Goal: Check status: Check status

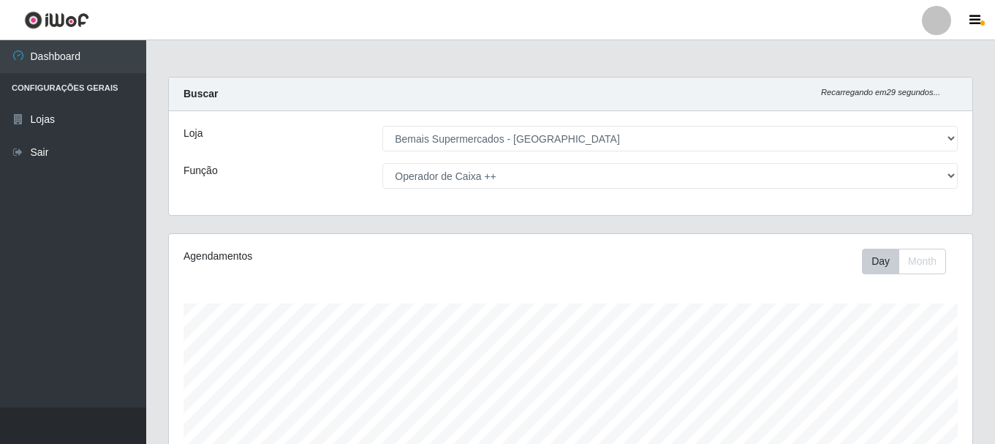
select select "249"
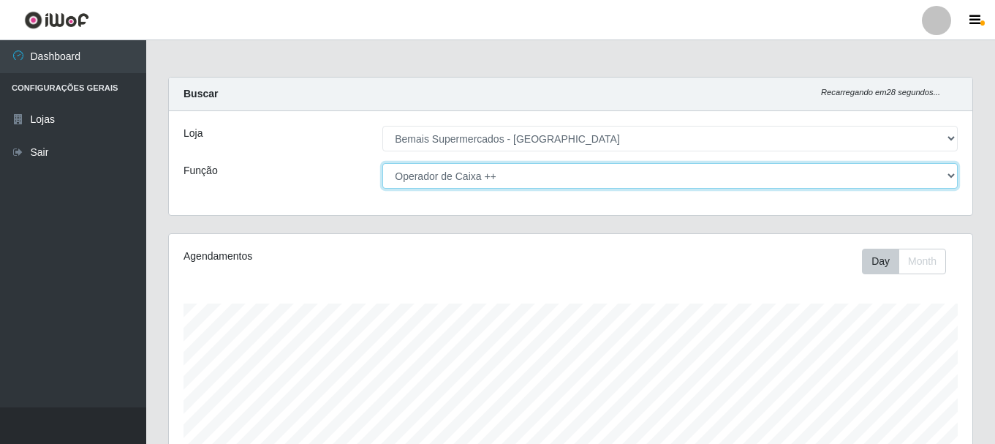
click at [849, 178] on select "[Selecione...] ASG ASG + ASG ++ Auxiliar de Depósito Auxiliar de Depósito + Aux…" at bounding box center [669, 176] width 575 height 26
select select "116"
click at [382, 163] on select "[Selecione...] ASG ASG + ASG ++ Auxiliar de Depósito Auxiliar de Depósito + Aux…" at bounding box center [669, 176] width 575 height 26
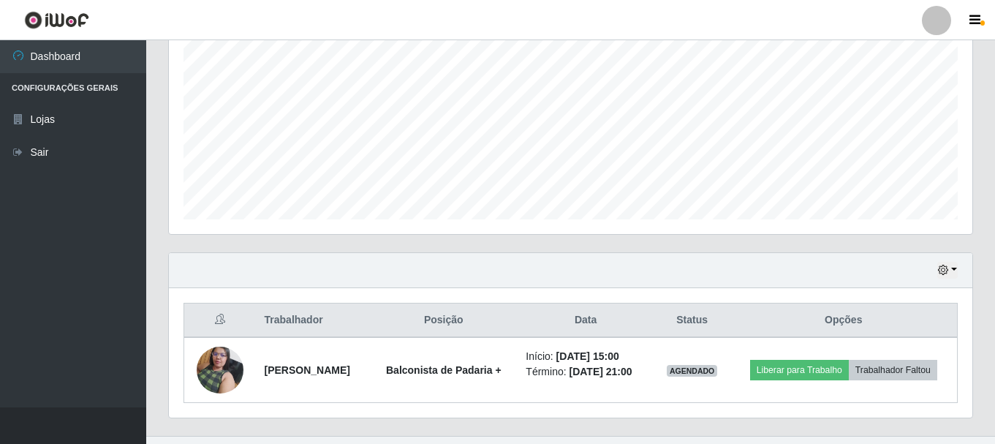
scroll to position [332, 0]
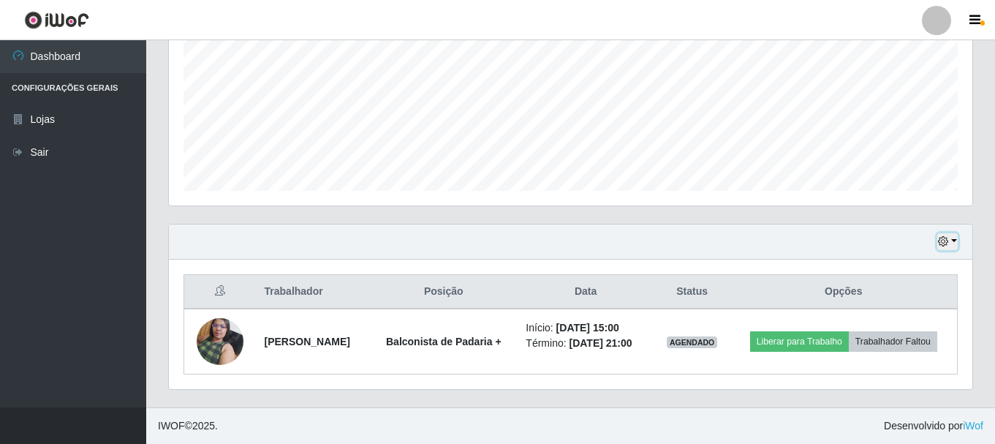
click at [943, 243] on icon "button" at bounding box center [943, 241] width 10 height 10
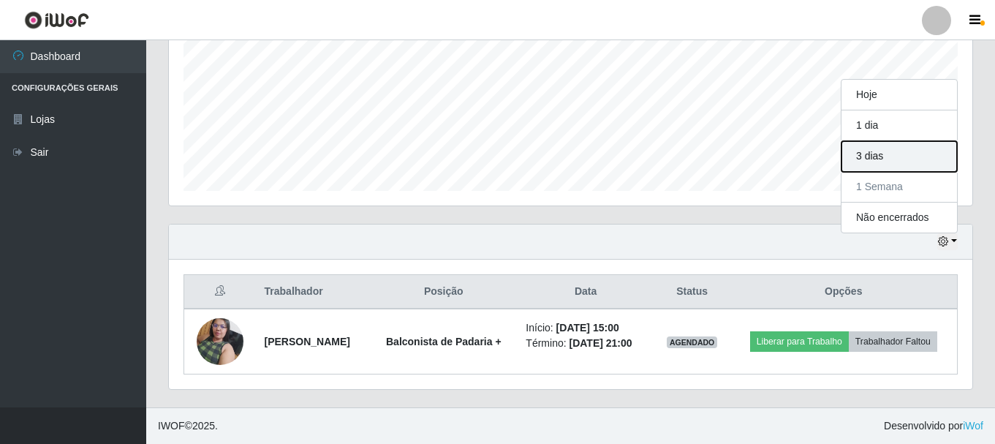
click at [905, 154] on button "3 dias" at bounding box center [898, 156] width 115 height 31
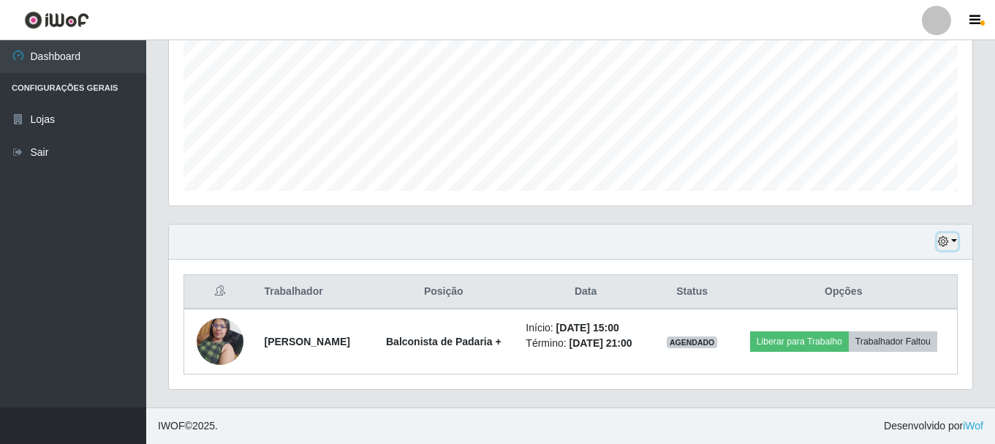
click at [943, 238] on icon "button" at bounding box center [943, 241] width 10 height 10
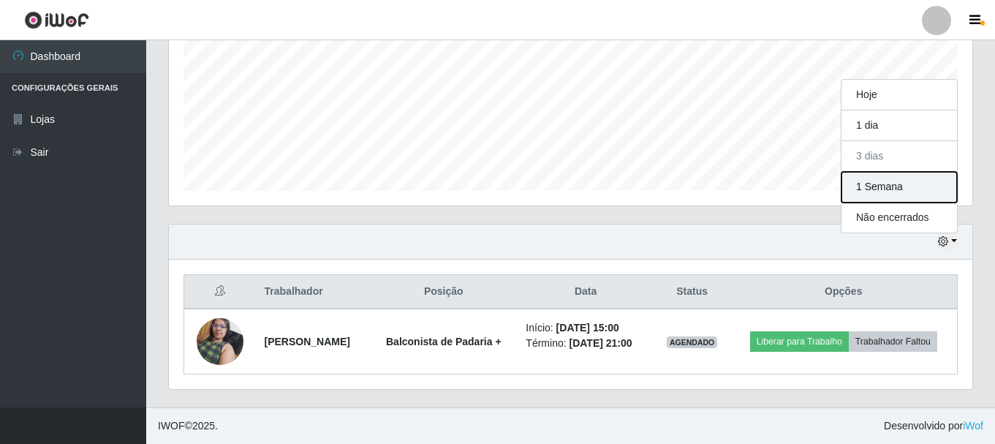
click at [912, 185] on button "1 Semana" at bounding box center [898, 187] width 115 height 31
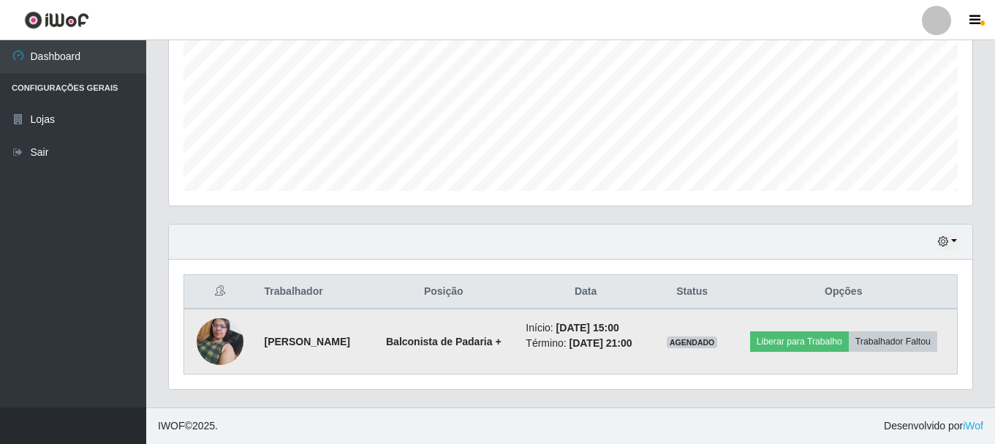
click at [224, 330] on img at bounding box center [220, 341] width 47 height 62
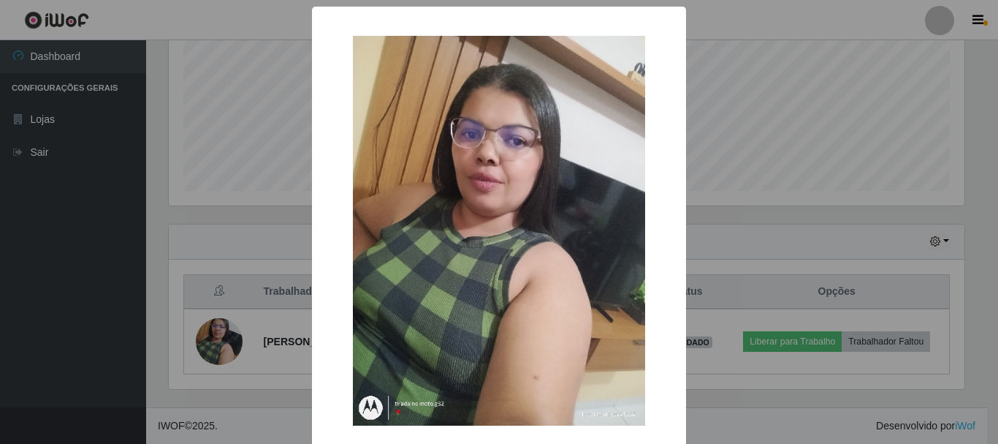
click at [176, 237] on div "× OK Cancel" at bounding box center [499, 222] width 998 height 444
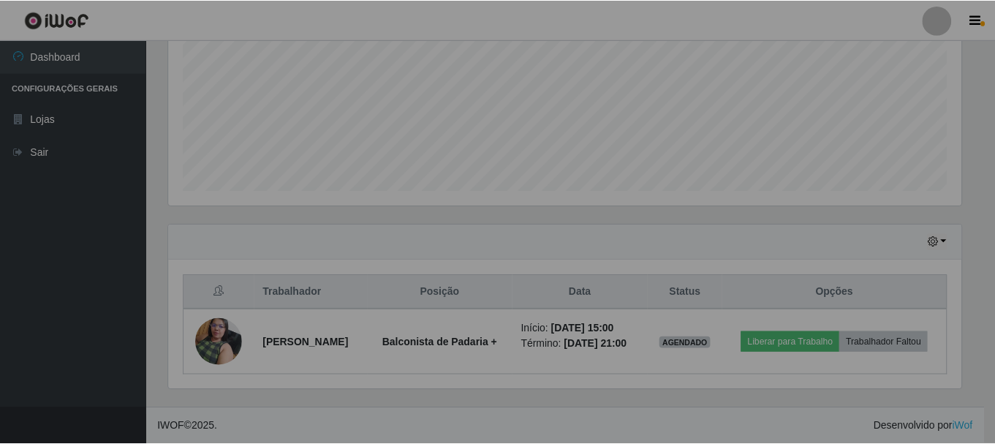
scroll to position [303, 803]
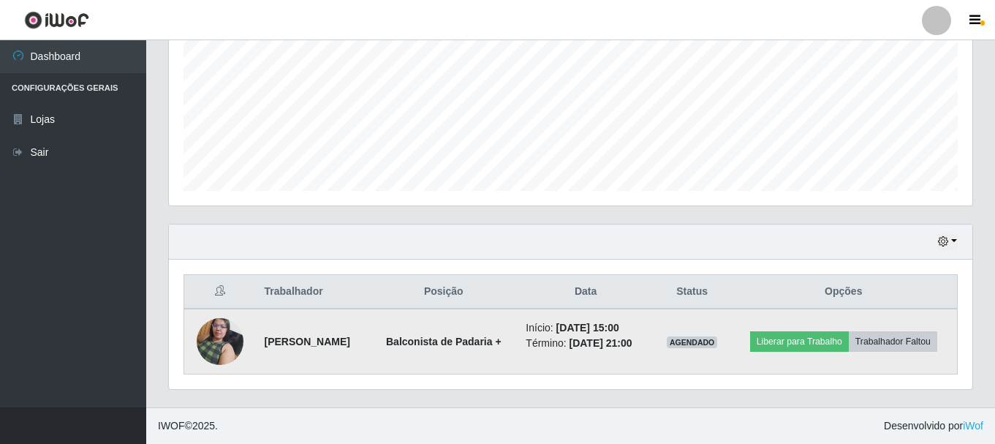
click at [224, 330] on img at bounding box center [220, 341] width 47 height 62
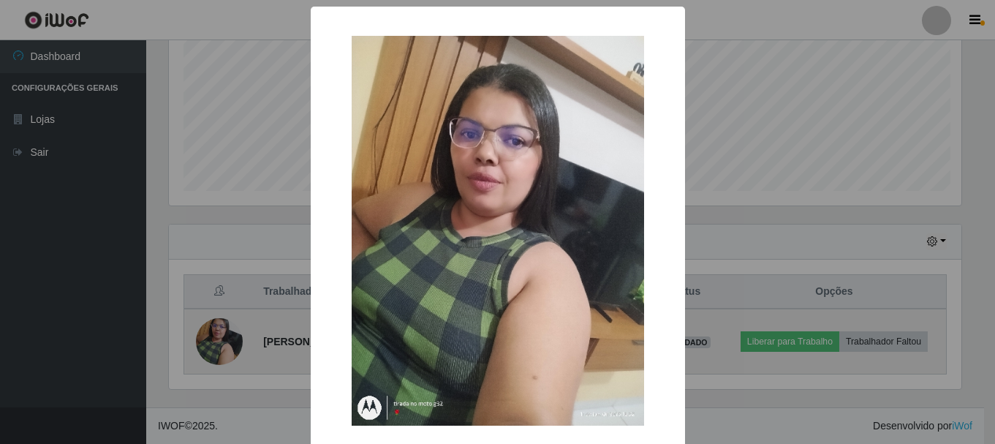
scroll to position [303, 796]
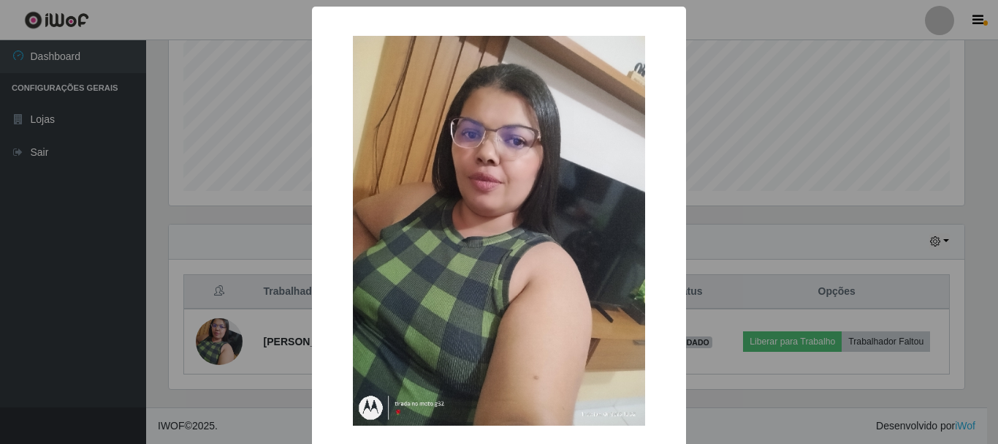
click at [170, 235] on div "× OK Cancel" at bounding box center [499, 222] width 998 height 444
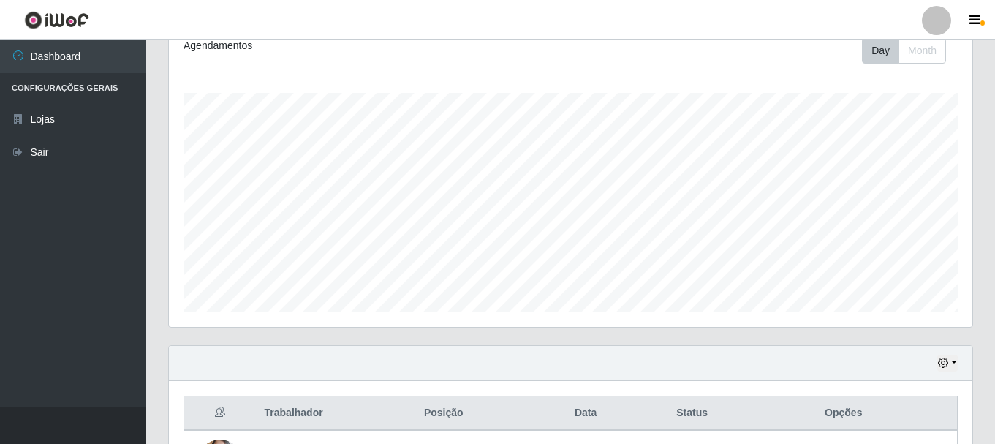
scroll to position [0, 0]
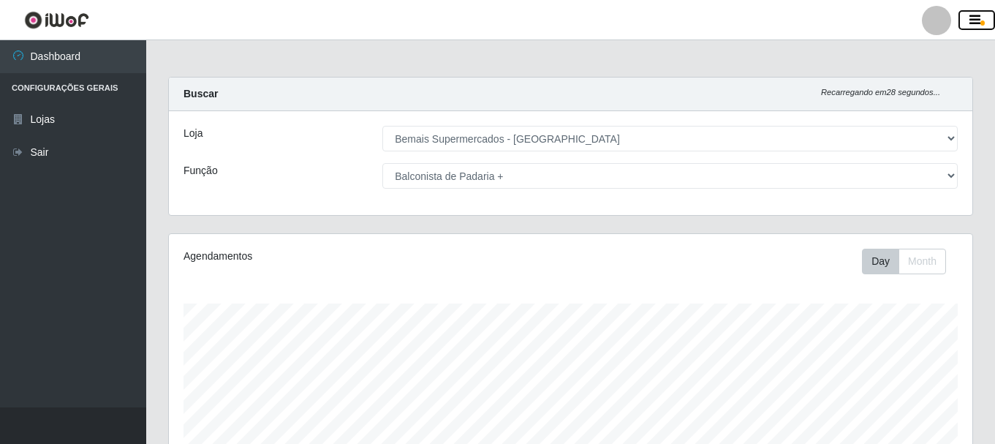
click at [975, 24] on icon "button" at bounding box center [974, 20] width 11 height 13
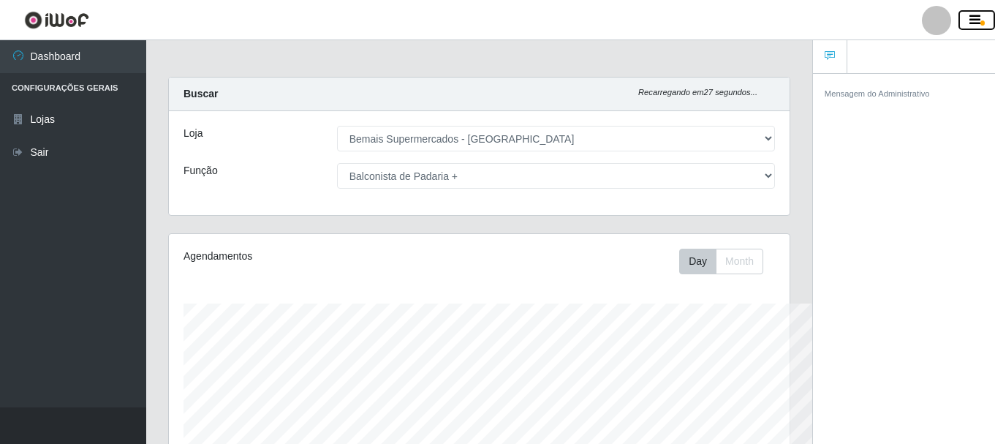
scroll to position [730660, 730343]
click at [771, 47] on main "Carregando... Buscar Recarregando em 26 segundos... Loja [Selecione...] Bemais …" at bounding box center [479, 402] width 666 height 725
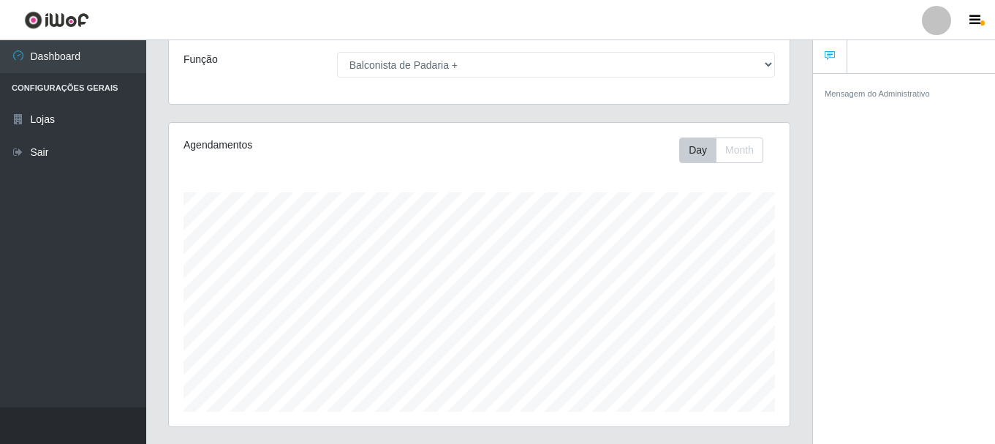
scroll to position [358, 0]
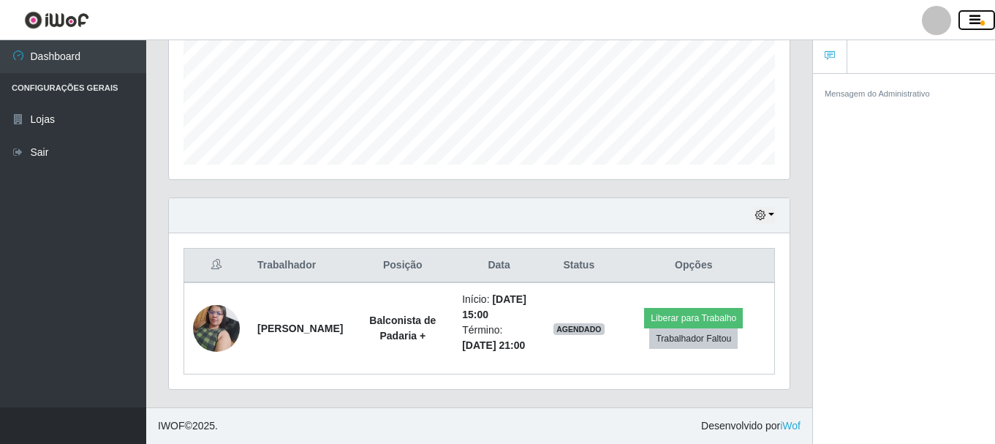
click at [975, 30] on button "button" at bounding box center [976, 20] width 37 height 20
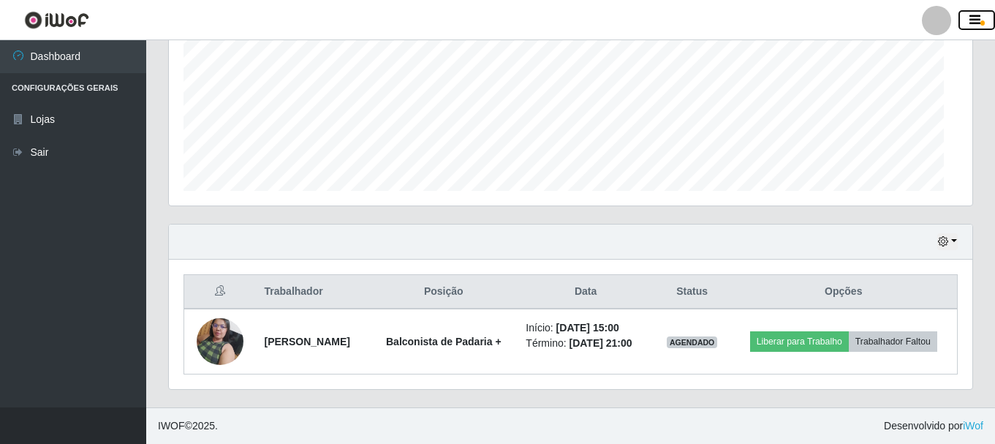
scroll to position [303, 803]
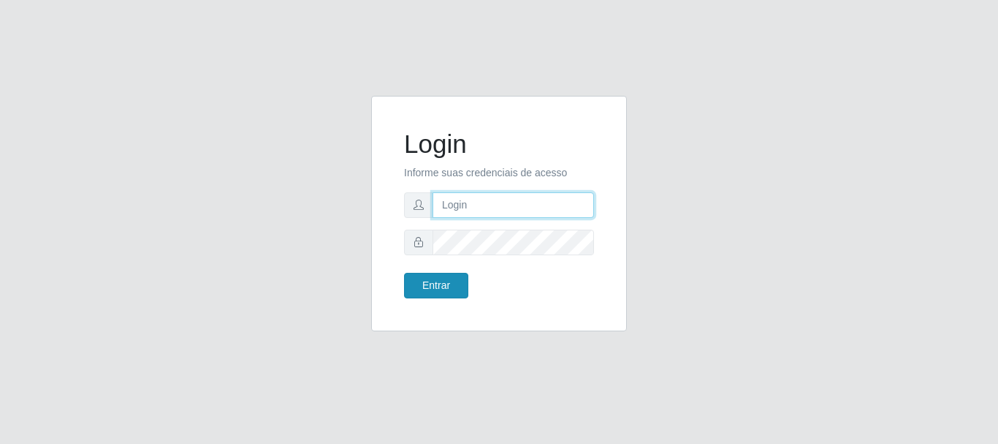
type input "[PERSON_NAME]"
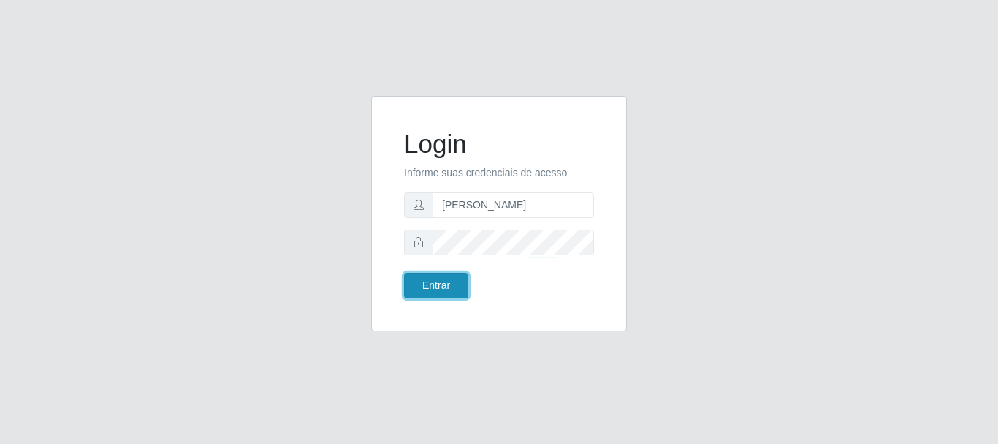
click at [450, 276] on button "Entrar" at bounding box center [436, 286] width 64 height 26
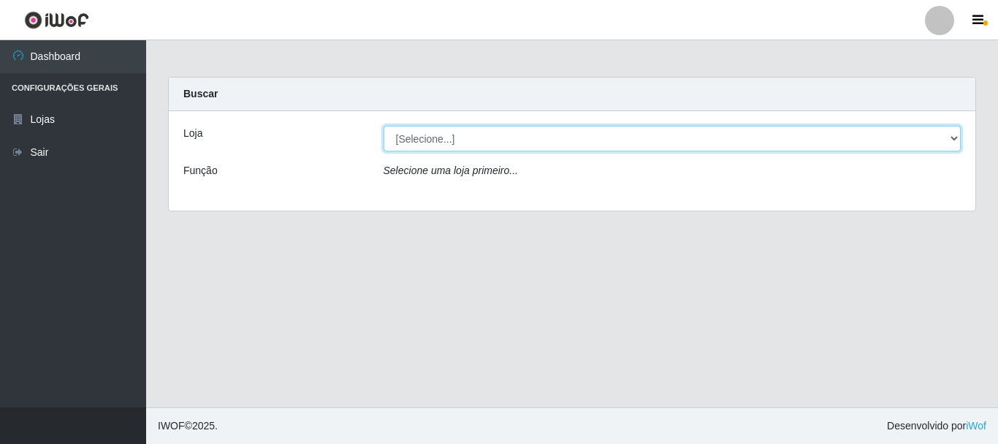
click at [438, 130] on select "[Selecione...] Bemais Supermercados - Três Ruas" at bounding box center [673, 139] width 578 height 26
select select "249"
click at [384, 126] on select "[Selecione...] Bemais Supermercados - Três Ruas" at bounding box center [673, 139] width 578 height 26
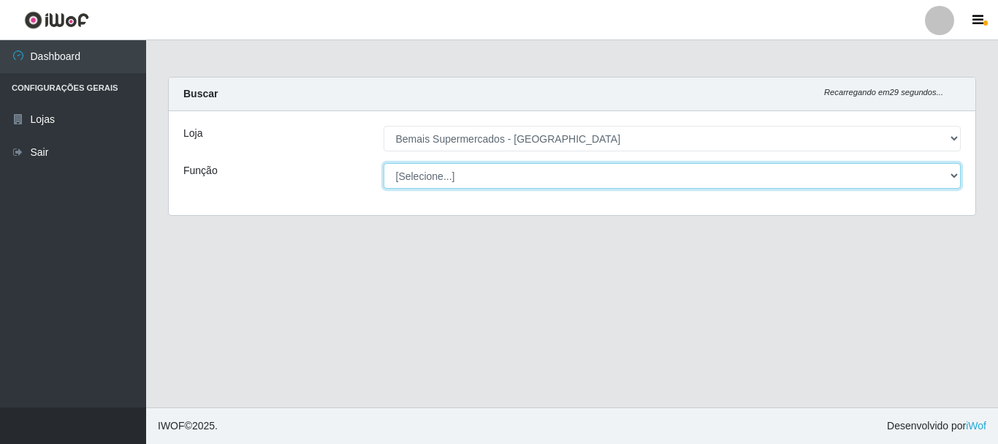
click at [474, 175] on select "[Selecione...] ASG ASG + ASG ++ Auxiliar de Depósito Auxiliar de Depósito + Aux…" at bounding box center [673, 176] width 578 height 26
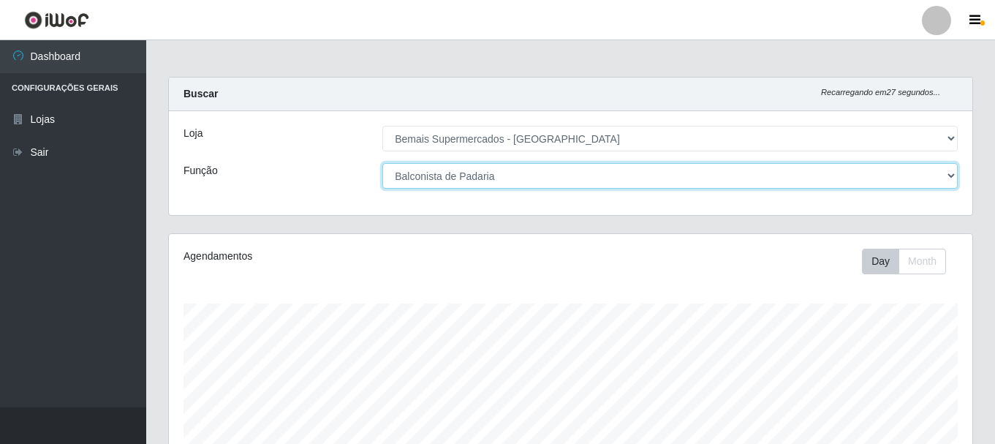
click at [382, 163] on select "[Selecione...] ASG ASG + ASG ++ Auxiliar de Depósito Auxiliar de Depósito + Aux…" at bounding box center [669, 176] width 575 height 26
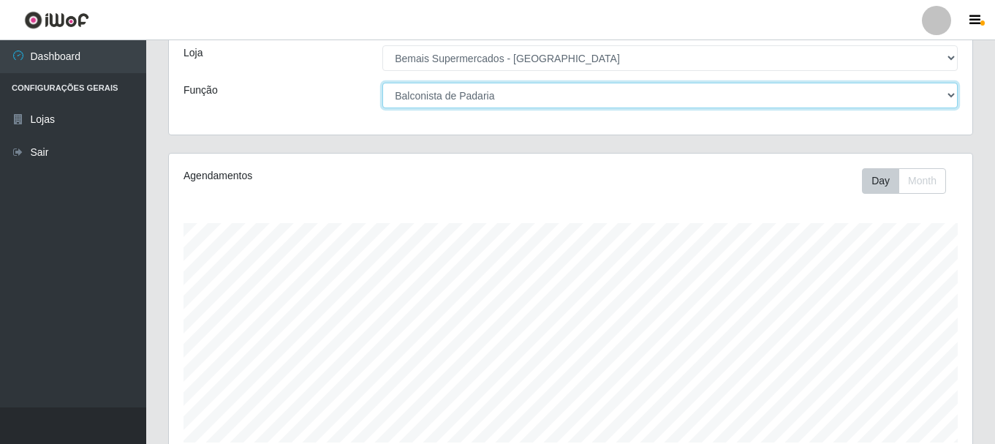
scroll to position [48, 0]
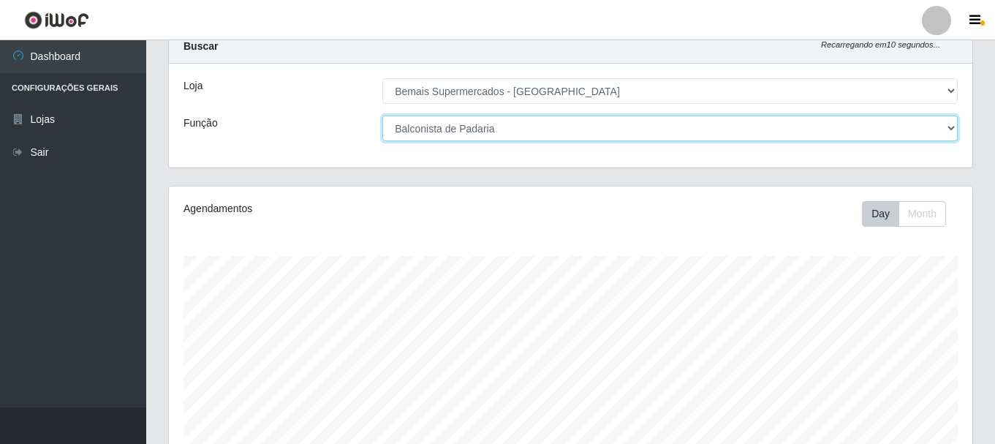
click at [491, 130] on select "[Selecione...] ASG ASG + ASG ++ Auxiliar de Depósito Auxiliar de Depósito + Aux…" at bounding box center [669, 128] width 575 height 26
select select "116"
click at [382, 115] on select "[Selecione...] ASG ASG + ASG ++ Auxiliar de Depósito Auxiliar de Depósito + Aux…" at bounding box center [669, 128] width 575 height 26
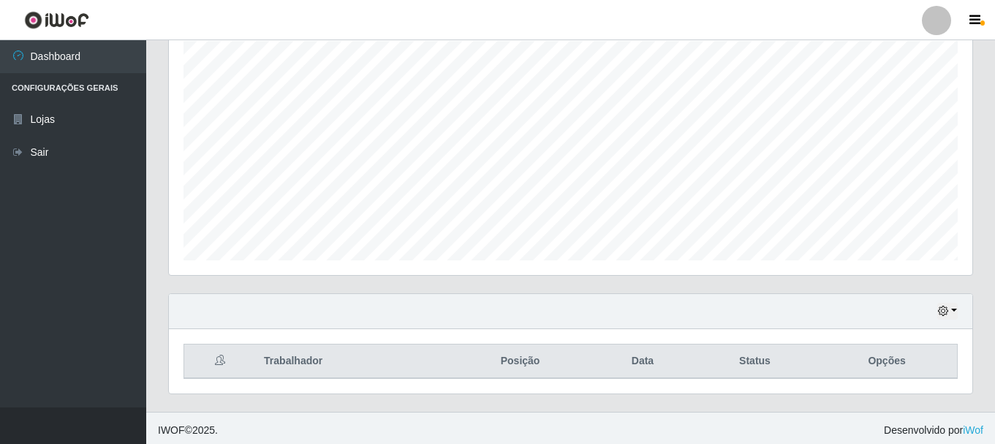
scroll to position [267, 0]
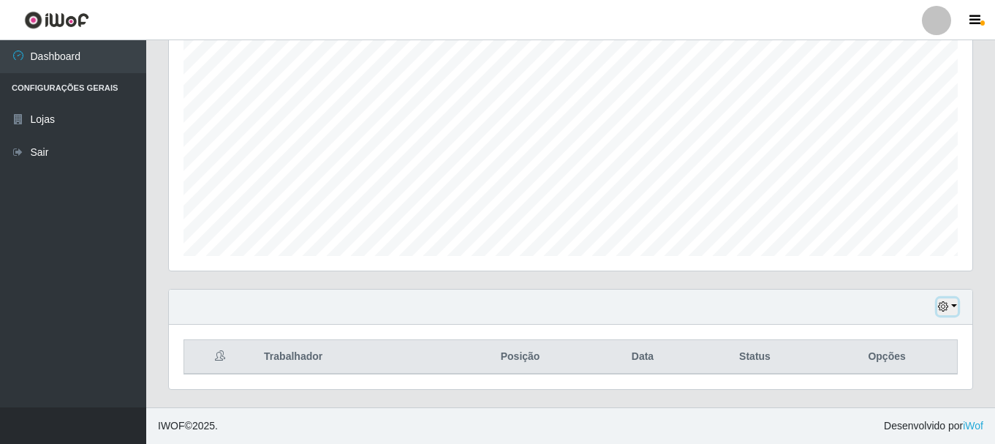
click at [941, 308] on icon "button" at bounding box center [943, 306] width 10 height 10
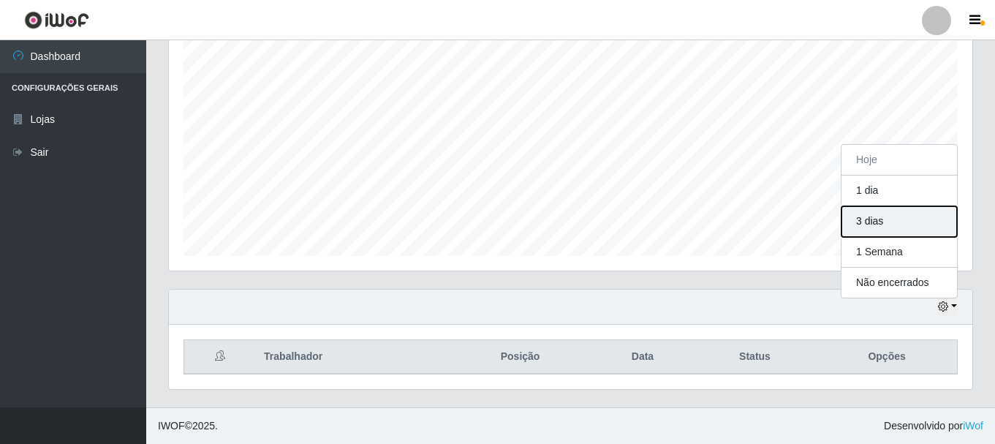
click at [901, 225] on button "3 dias" at bounding box center [898, 221] width 115 height 31
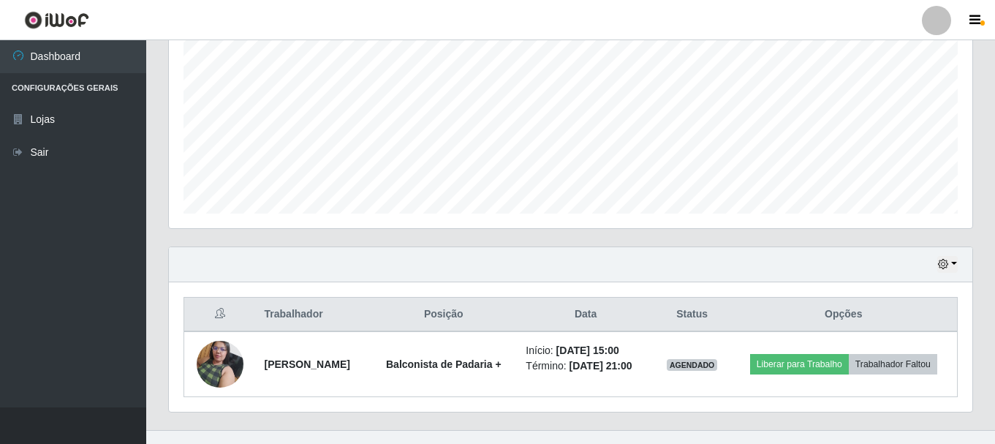
scroll to position [332, 0]
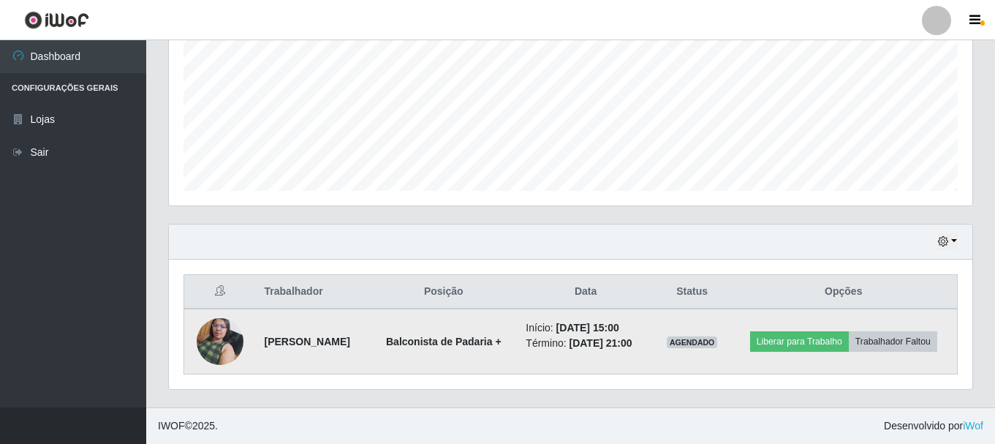
click at [219, 338] on img at bounding box center [220, 341] width 47 height 62
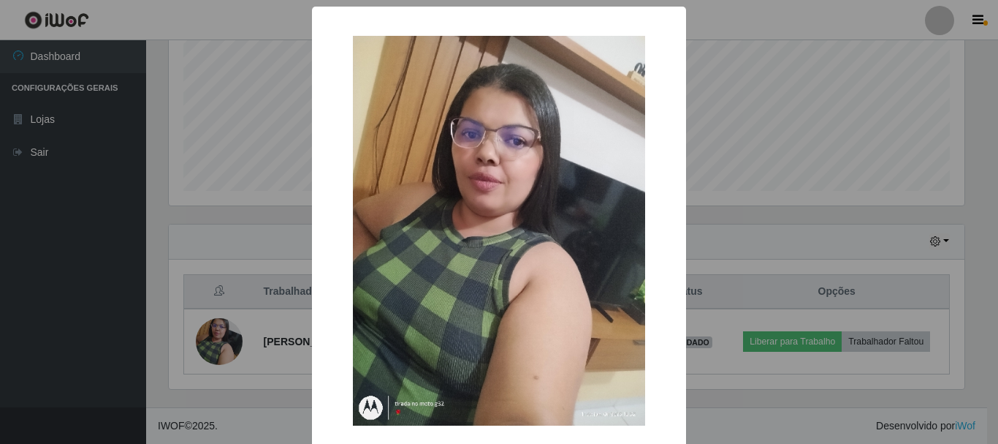
click at [149, 213] on div "× OK Cancel" at bounding box center [499, 222] width 998 height 444
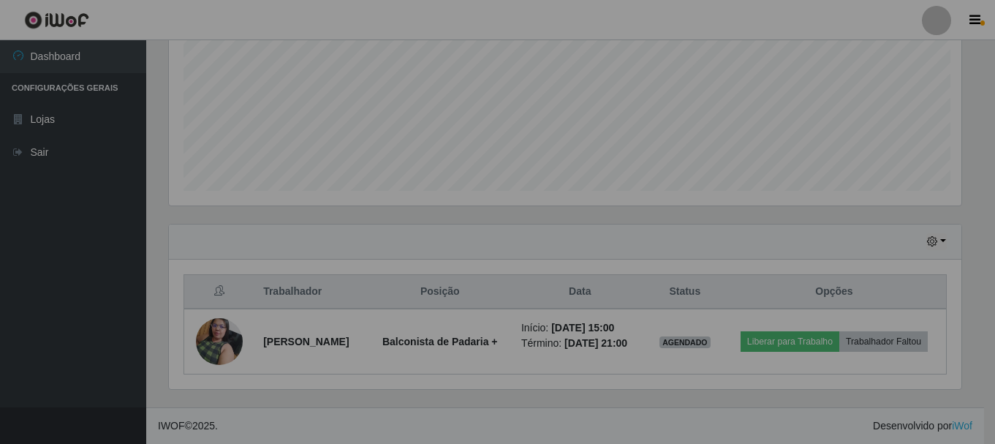
scroll to position [303, 803]
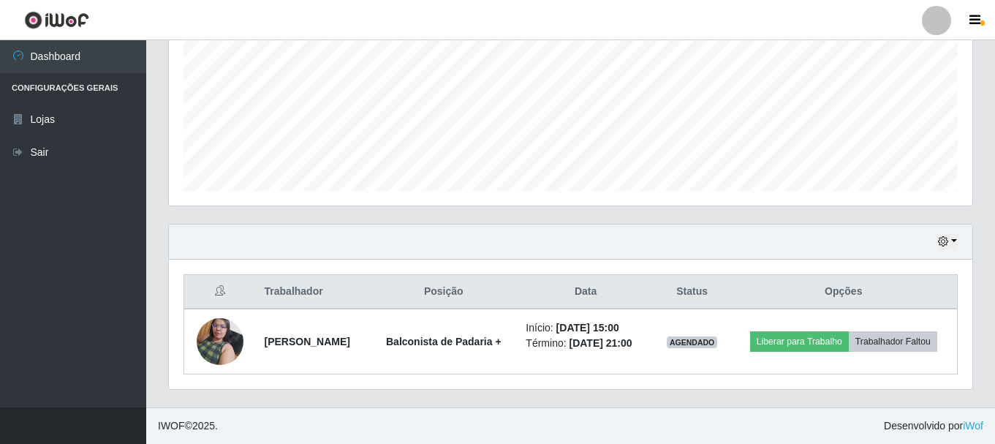
drag, startPoint x: 157, startPoint y: 201, endPoint x: 157, endPoint y: 192, distance: 8.8
click at [157, 201] on div "Agendamentos Day Month 31/07 Agendamentos 36" at bounding box center [570, 62] width 827 height 322
